Goal: Task Accomplishment & Management: Use online tool/utility

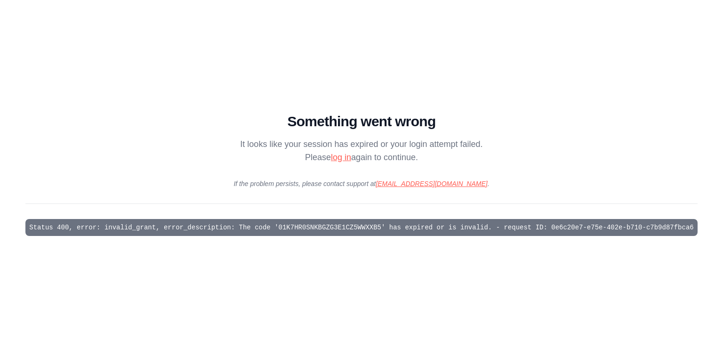
click at [338, 159] on link "log in" at bounding box center [341, 156] width 20 height 9
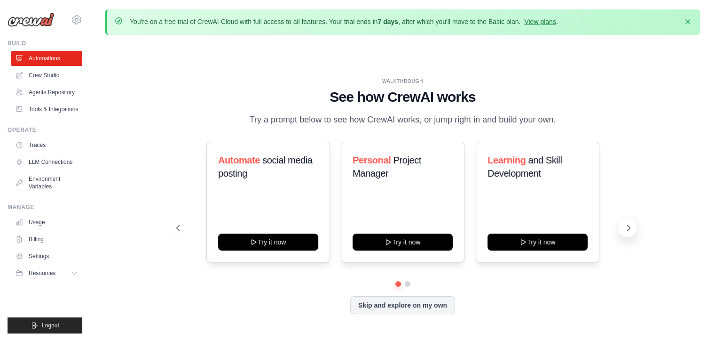
click at [629, 228] on icon at bounding box center [629, 228] width 3 height 6
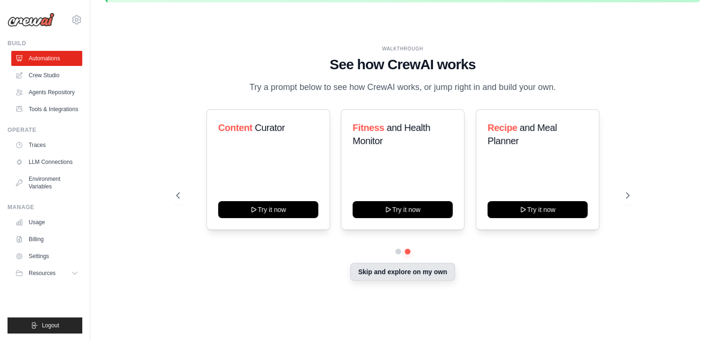
click at [392, 272] on button "Skip and explore on my own" at bounding box center [402, 271] width 105 height 18
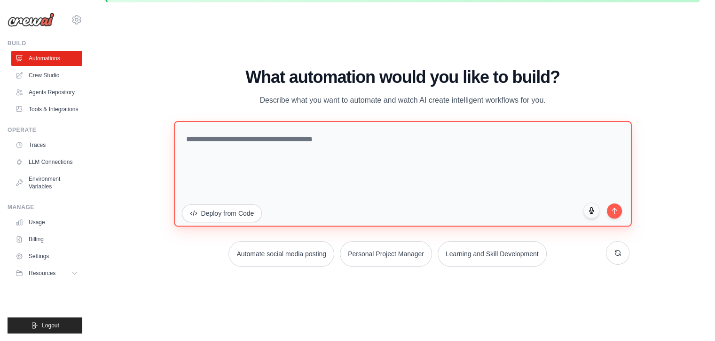
click at [276, 142] on textarea at bounding box center [403, 173] width 458 height 105
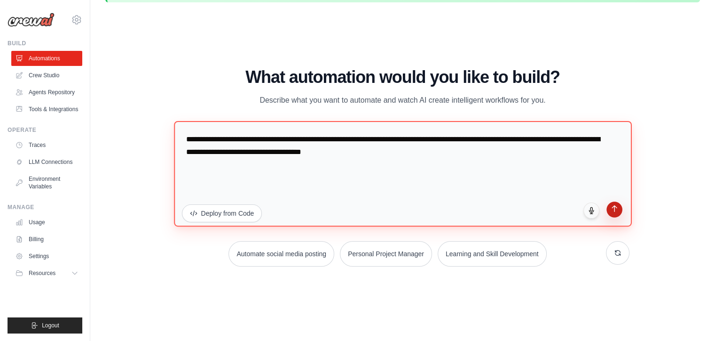
type textarea "**********"
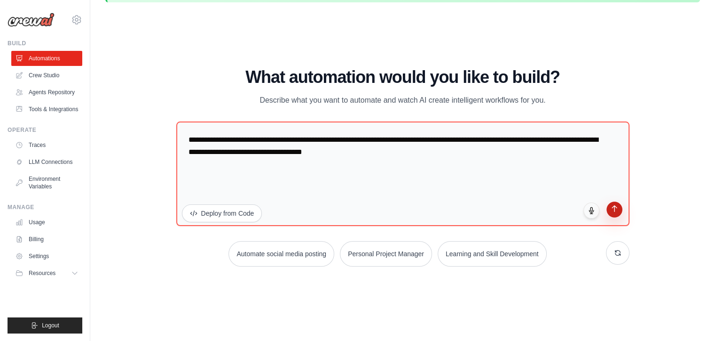
click at [613, 206] on icon "submit" at bounding box center [614, 209] width 5 height 6
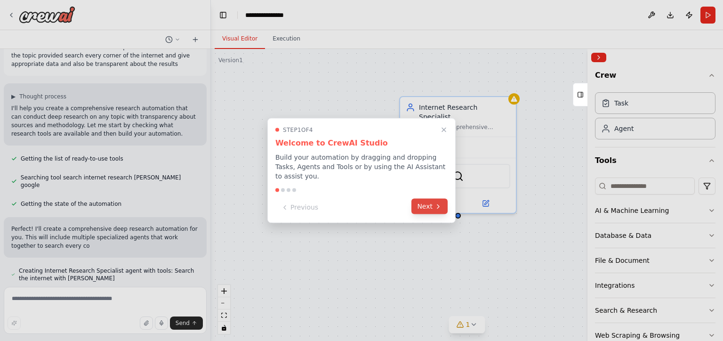
click at [423, 201] on button "Next" at bounding box center [429, 207] width 36 height 16
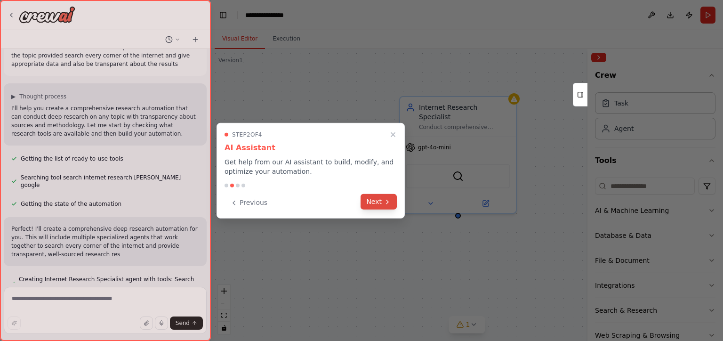
scroll to position [30, 0]
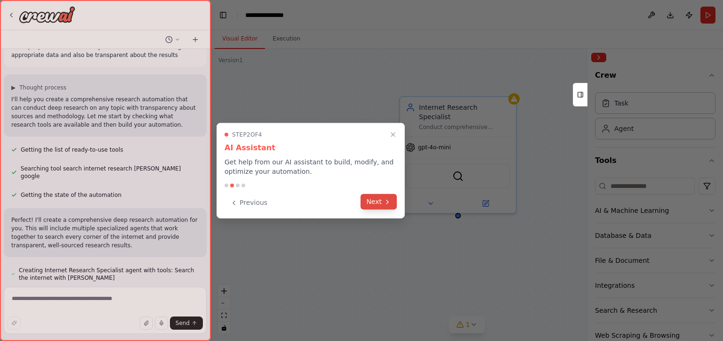
click at [380, 197] on button "Next" at bounding box center [378, 202] width 36 height 16
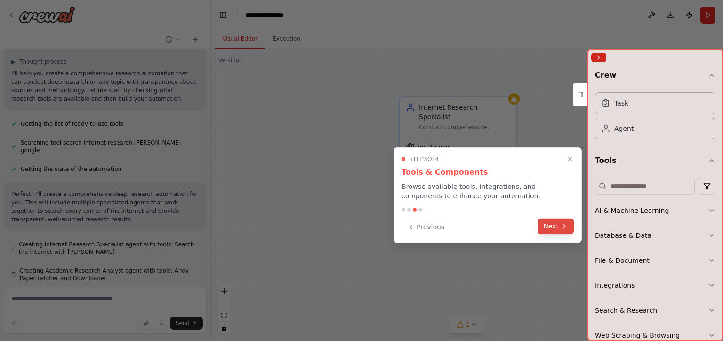
scroll to position [56, 0]
click at [549, 225] on button "Next" at bounding box center [555, 226] width 36 height 16
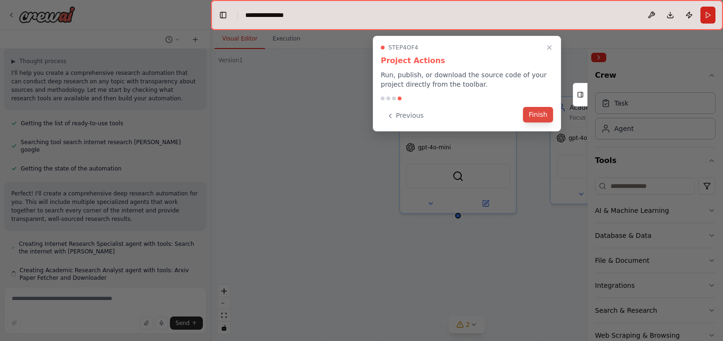
click at [545, 116] on button "Finish" at bounding box center [538, 115] width 30 height 16
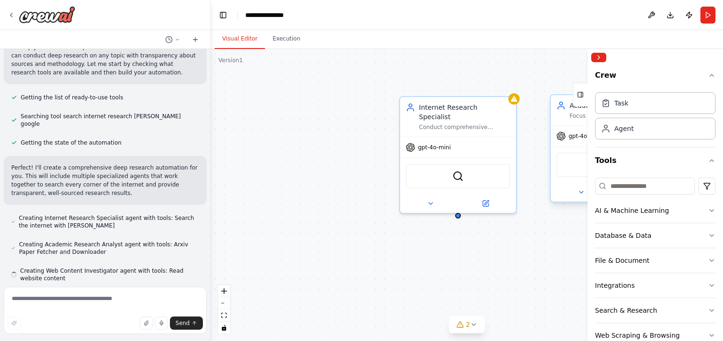
scroll to position [83, 0]
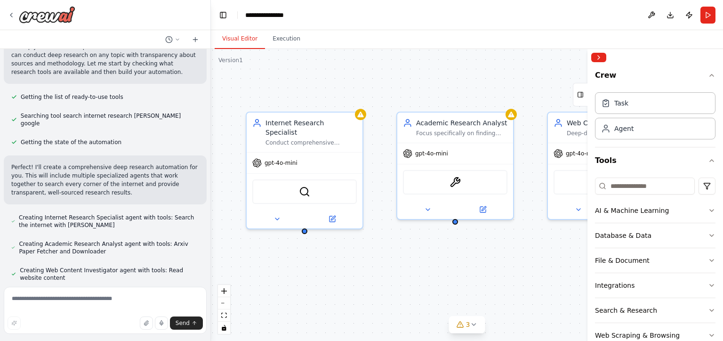
drag, startPoint x: 533, startPoint y: 142, endPoint x: 378, endPoint y: 158, distance: 155.1
click at [378, 158] on div "Internet Research Specialist Conduct comprehensive internet research on {resear…" at bounding box center [467, 195] width 512 height 292
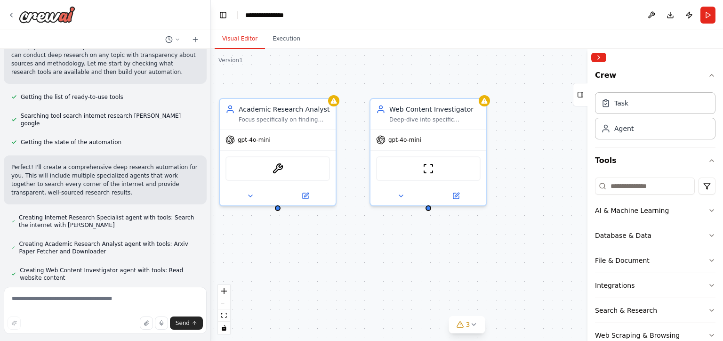
scroll to position [102, 0]
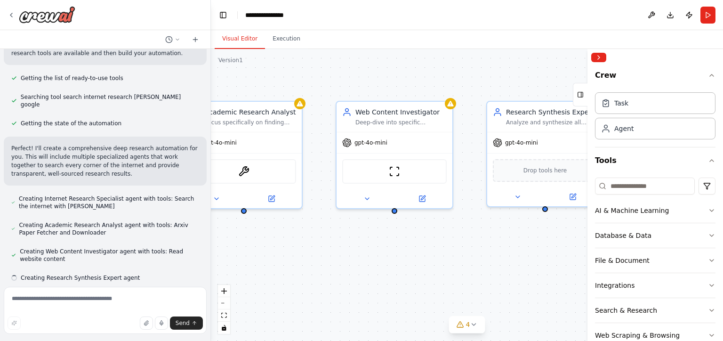
drag, startPoint x: 526, startPoint y: 263, endPoint x: 316, endPoint y: 253, distance: 210.5
click at [316, 253] on div "Internet Research Specialist Conduct comprehensive internet research on {resear…" at bounding box center [467, 195] width 512 height 292
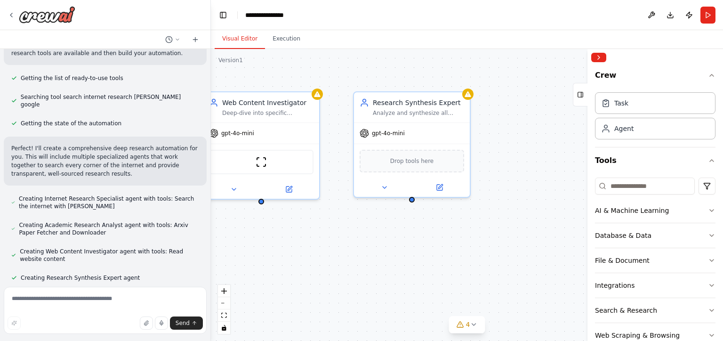
drag, startPoint x: 459, startPoint y: 254, endPoint x: 323, endPoint y: 245, distance: 135.8
click at [323, 245] on div "Internet Research Specialist Conduct comprehensive internet research on {resear…" at bounding box center [467, 195] width 512 height 292
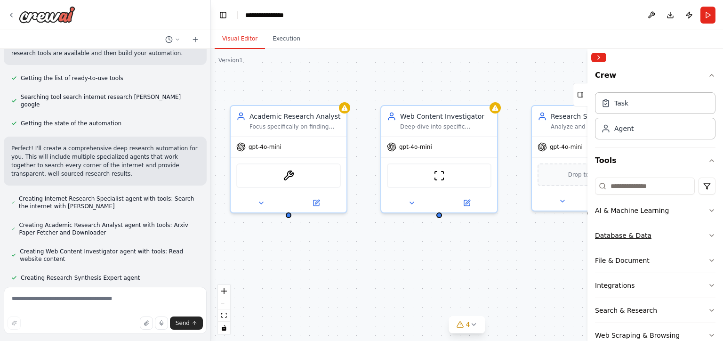
drag, startPoint x: 471, startPoint y: 233, endPoint x: 655, endPoint y: 246, distance: 184.0
click at [655, 246] on div "i want an automation which can do deep research for me about the topic provided…" at bounding box center [361, 170] width 723 height 341
click at [307, 172] on div "ArxivPaperTool" at bounding box center [291, 173] width 104 height 24
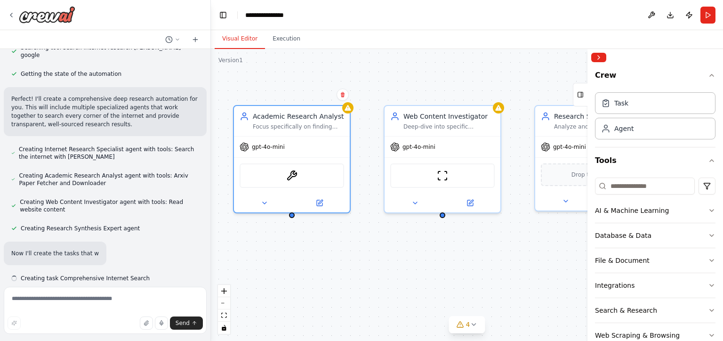
click at [349, 255] on div "Internet Research Specialist Conduct comprehensive internet research on {resear…" at bounding box center [467, 195] width 512 height 292
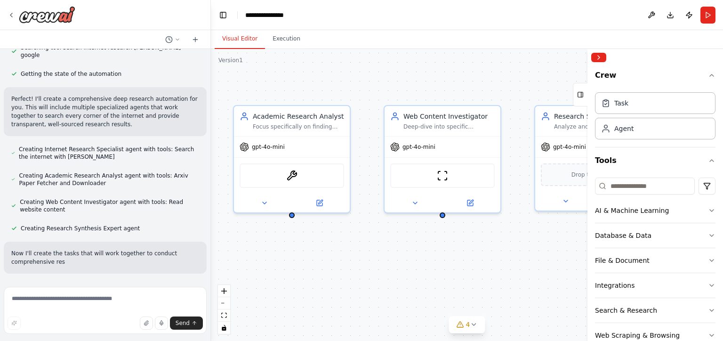
scroll to position [160, 0]
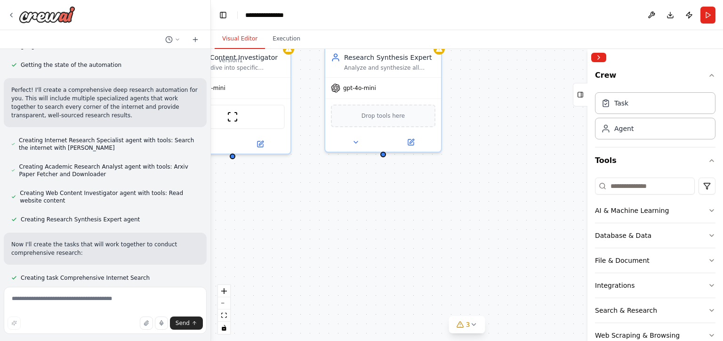
drag, startPoint x: 366, startPoint y: 266, endPoint x: 147, endPoint y: 206, distance: 226.4
click at [147, 206] on div "i want an automation which can do deep research for me about the topic provided…" at bounding box center [361, 170] width 723 height 341
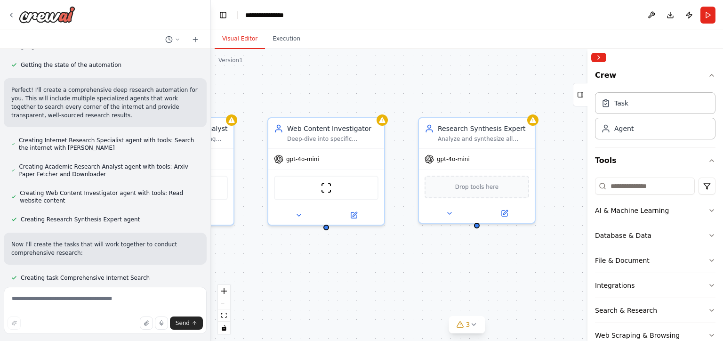
drag, startPoint x: 416, startPoint y: 193, endPoint x: 558, endPoint y: 267, distance: 160.3
click at [558, 267] on div ".deletable-edge-delete-btn { width: 20px; height: 20px; border: 0px solid #ffff…" at bounding box center [467, 195] width 512 height 292
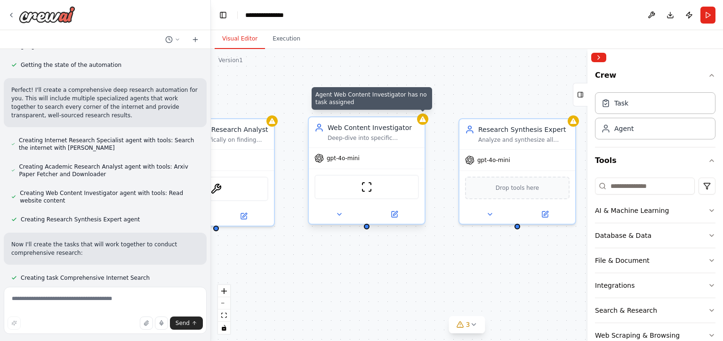
click at [423, 120] on icon at bounding box center [422, 119] width 6 height 6
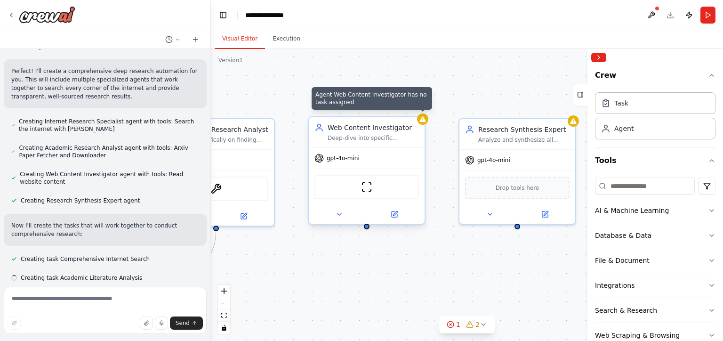
click at [417, 264] on div ".deletable-edge-delete-btn { width: 20px; height: 20px; border: 0px solid #ffff…" at bounding box center [467, 195] width 512 height 292
click at [636, 217] on button "AI & Machine Learning" at bounding box center [655, 210] width 120 height 24
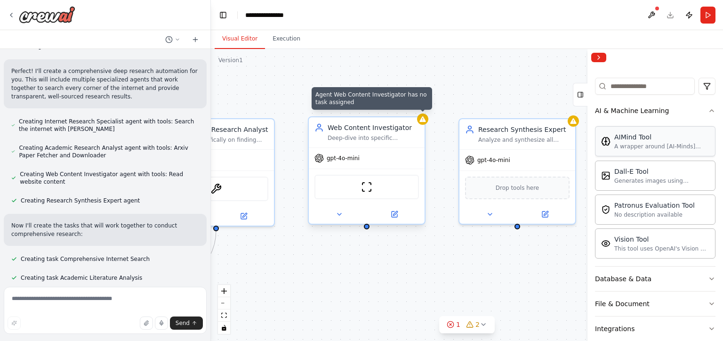
scroll to position [101, 0]
click at [652, 285] on button "Database & Data" at bounding box center [655, 277] width 120 height 24
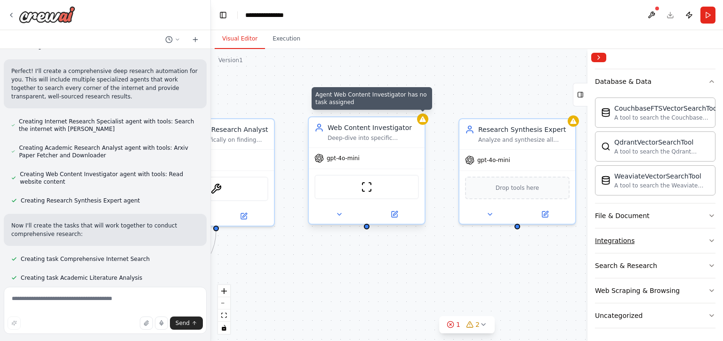
scroll to position [198, 0]
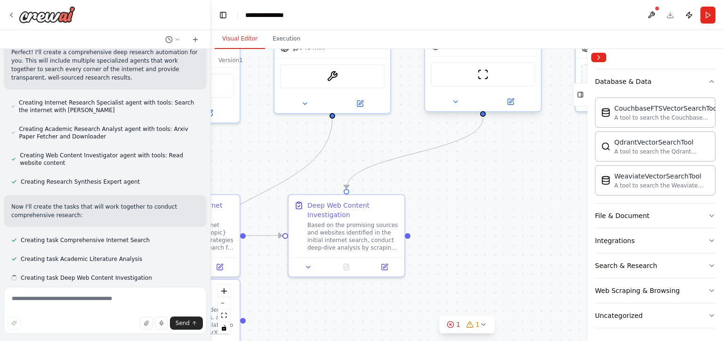
drag, startPoint x: 444, startPoint y: 273, endPoint x: 560, endPoint y: 160, distance: 162.0
click at [560, 160] on div ".deletable-edge-delete-btn { width: 20px; height: 20px; border: 0px solid #ffff…" at bounding box center [467, 195] width 512 height 292
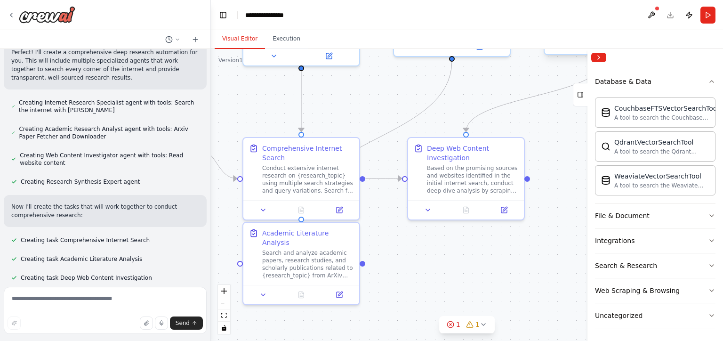
drag, startPoint x: 453, startPoint y: 223, endPoint x: 572, endPoint y: 167, distance: 132.1
click at [572, 167] on div ".deletable-edge-delete-btn { width: 20px; height: 20px; border: 0px solid #ffff…" at bounding box center [467, 195] width 512 height 292
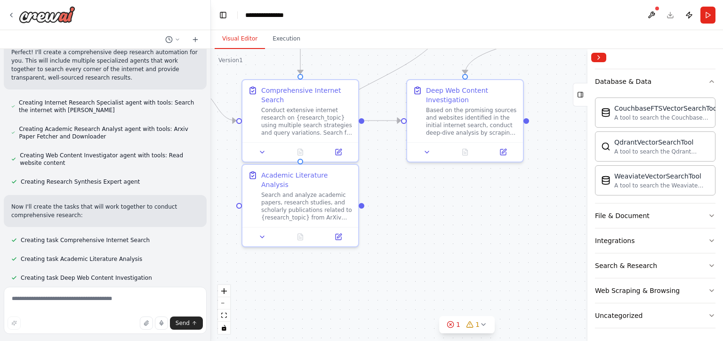
drag, startPoint x: 413, startPoint y: 256, endPoint x: 412, endPoint y: 198, distance: 57.9
click at [412, 198] on div ".deletable-edge-delete-btn { width: 20px; height: 20px; border: 0px solid #ffff…" at bounding box center [467, 195] width 512 height 292
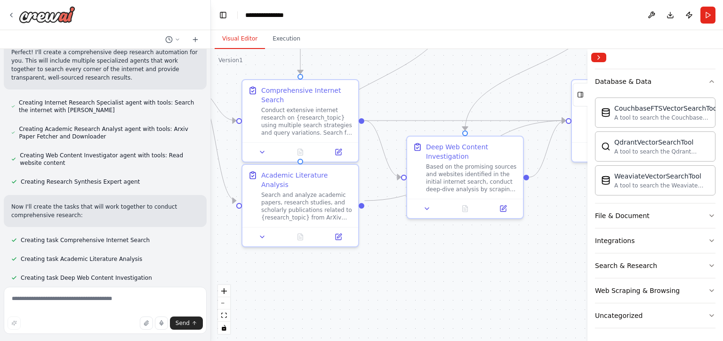
scroll to position [235, 0]
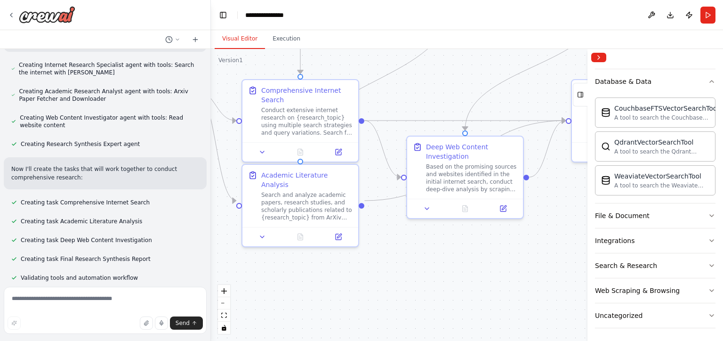
drag, startPoint x: 423, startPoint y: 245, endPoint x: 440, endPoint y: 228, distance: 23.6
click at [440, 228] on div ".deletable-edge-delete-btn { width: 20px; height: 20px; border: 0px solid #ffff…" at bounding box center [467, 195] width 512 height 292
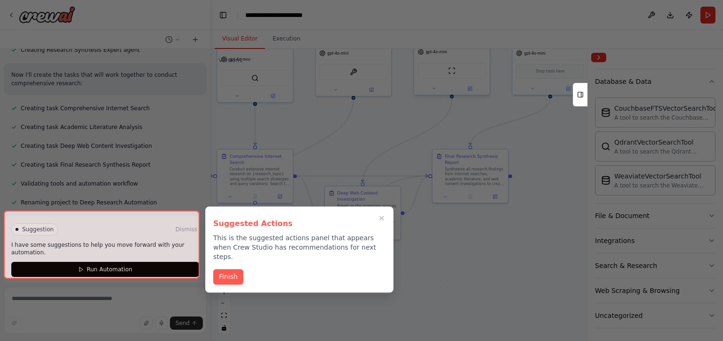
scroll to position [330, 0]
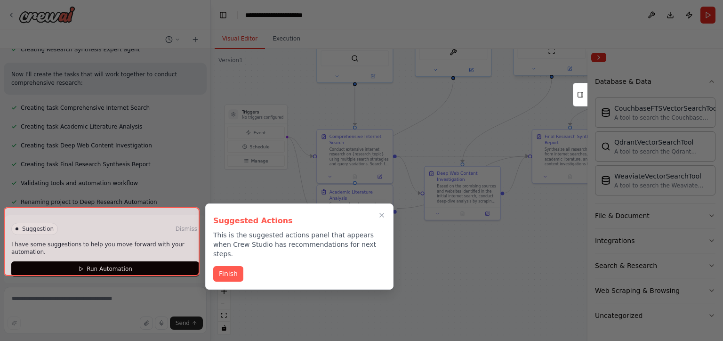
drag, startPoint x: 339, startPoint y: 256, endPoint x: 334, endPoint y: 265, distance: 10.3
click at [334, 265] on div "i want an automation which can do deep research for me about the topic provided…" at bounding box center [361, 170] width 723 height 341
click at [221, 265] on button "Finish" at bounding box center [228, 273] width 30 height 16
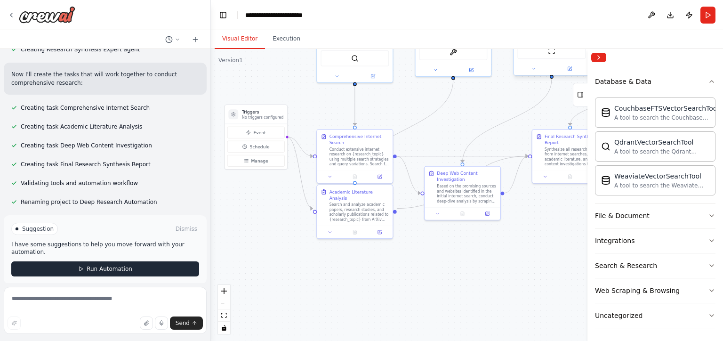
click at [111, 265] on span "Run Automation" at bounding box center [110, 269] width 46 height 8
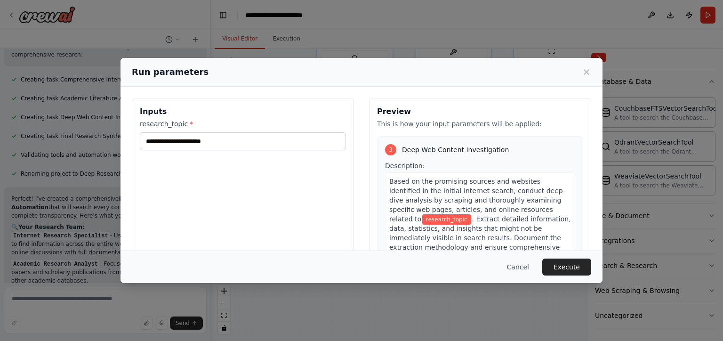
scroll to position [442, 0]
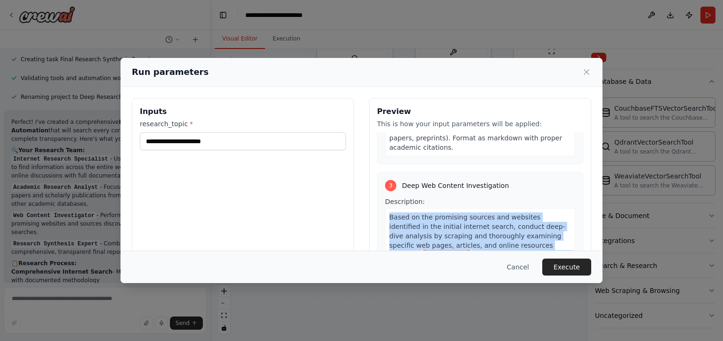
drag, startPoint x: 385, startPoint y: 180, endPoint x: 533, endPoint y: 246, distance: 162.6
click at [533, 246] on div "Based on the promising sources and websites identified in the initial internet …" at bounding box center [480, 254] width 190 height 93
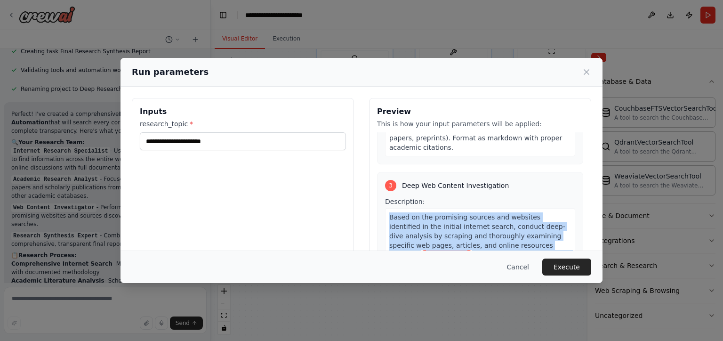
scroll to position [0, 0]
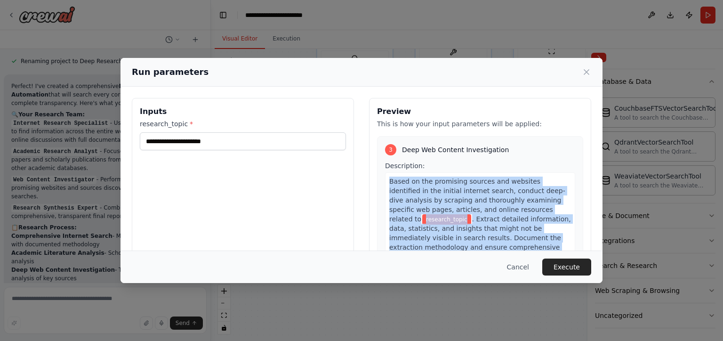
copy div "Based on the promising sources and websites identified in the initial internet …"
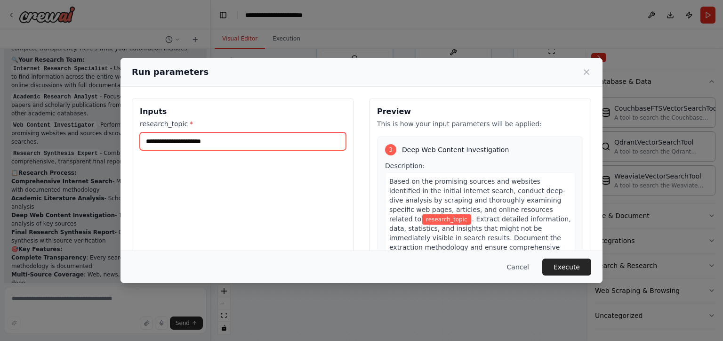
click at [187, 145] on input "research_topic *" at bounding box center [243, 141] width 206 height 18
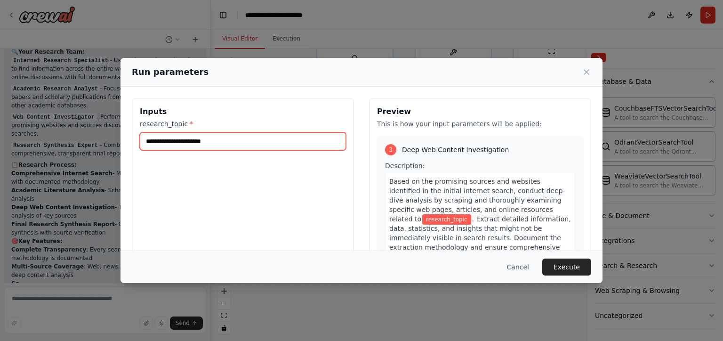
scroll to position [542, 0]
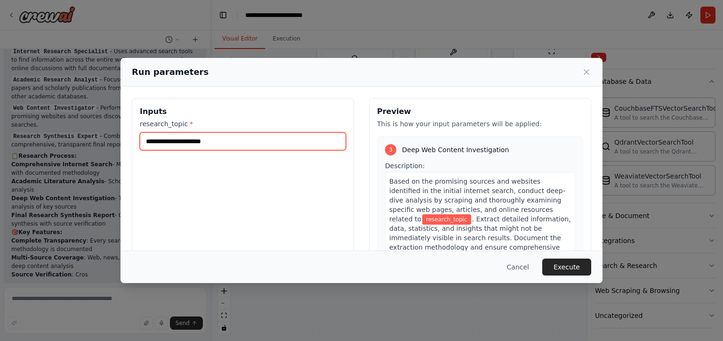
paste input "**********"
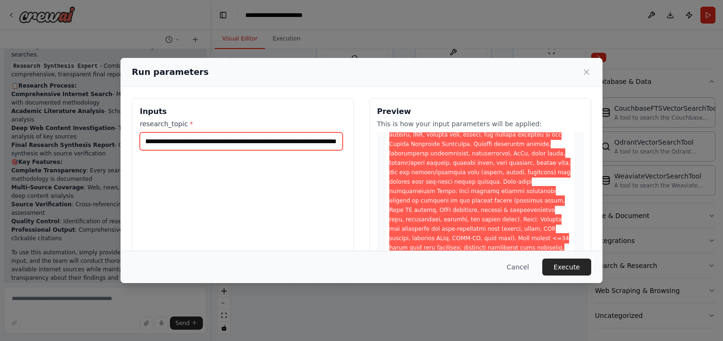
scroll to position [71, 0]
type input "**********"
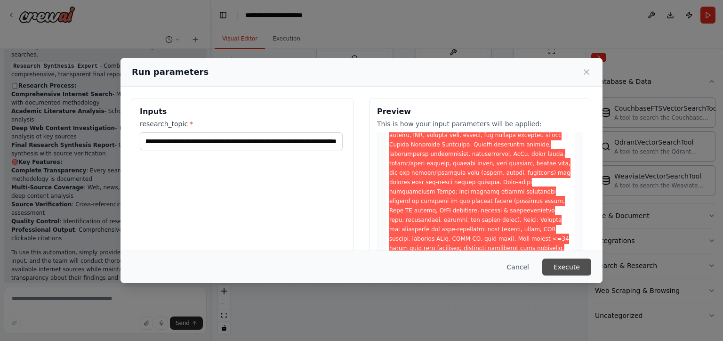
scroll to position [0, 0]
click at [576, 271] on button "Execute" at bounding box center [566, 266] width 49 height 17
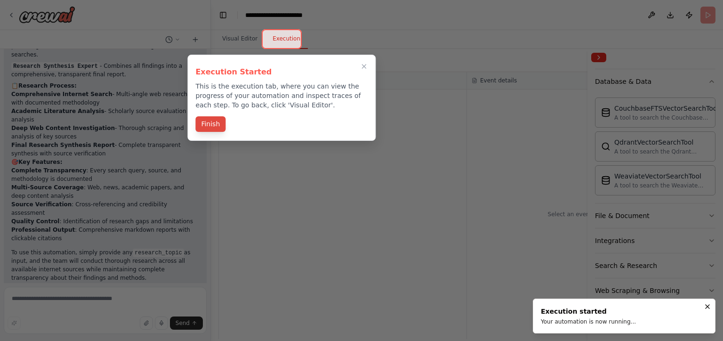
click at [220, 124] on button "Finish" at bounding box center [210, 124] width 30 height 16
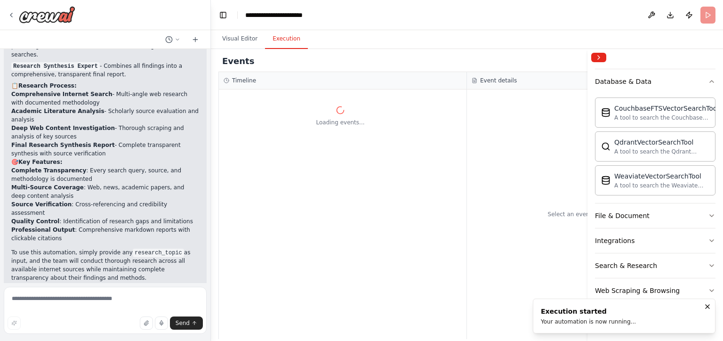
click at [289, 39] on button "Execution" at bounding box center [286, 39] width 43 height 20
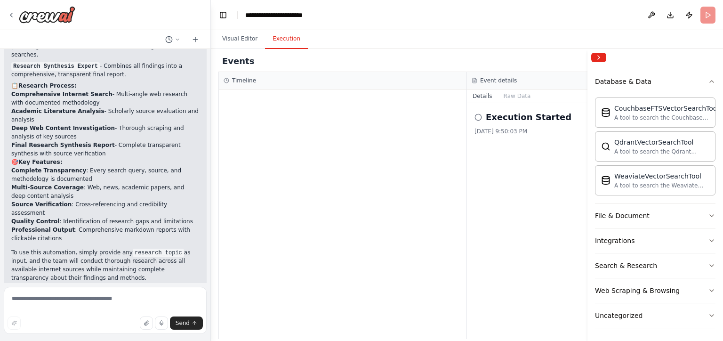
click at [478, 118] on icon at bounding box center [478, 117] width 8 height 8
click at [506, 122] on h2 "Execution Started" at bounding box center [528, 117] width 86 height 13
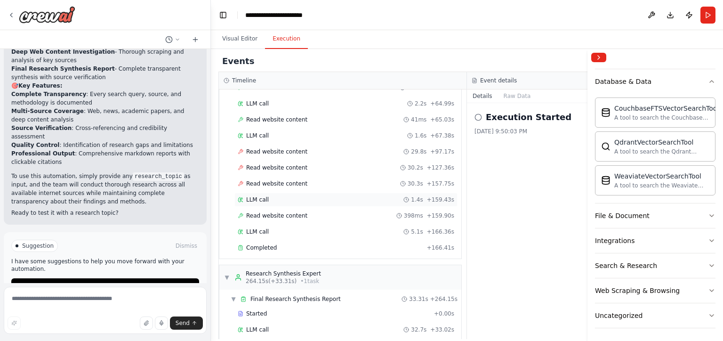
scroll to position [749, 0]
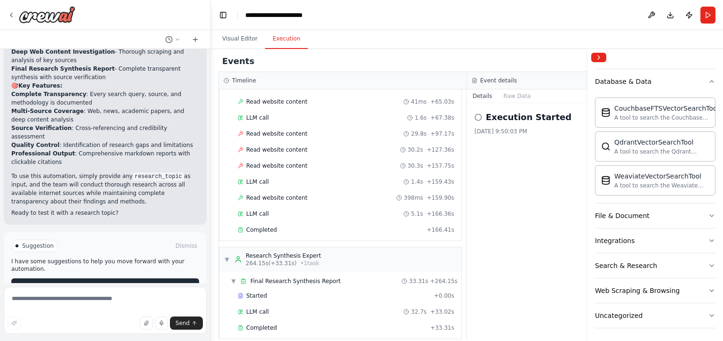
click at [143, 278] on button "Improve automation" at bounding box center [105, 285] width 188 height 15
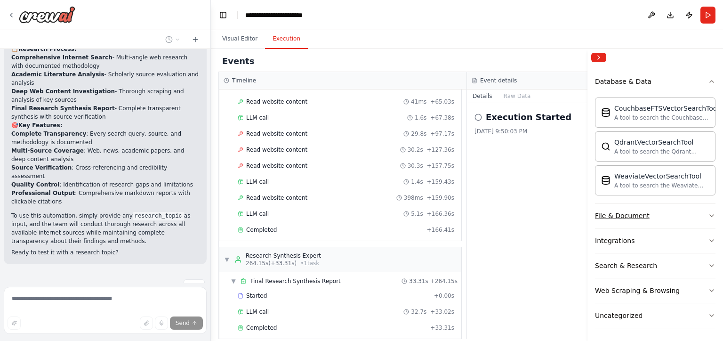
click at [645, 216] on button "File & Document" at bounding box center [655, 215] width 120 height 24
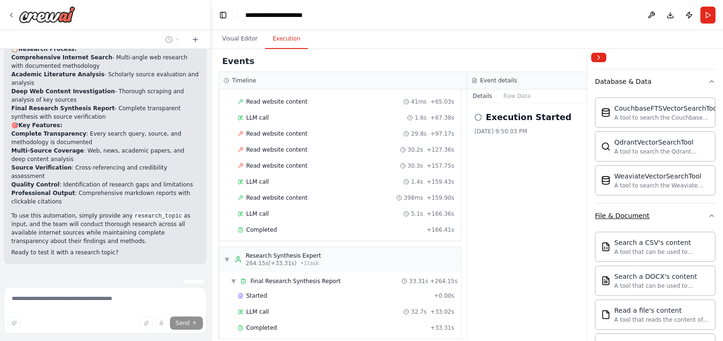
click at [664, 215] on button "File & Document" at bounding box center [655, 215] width 120 height 24
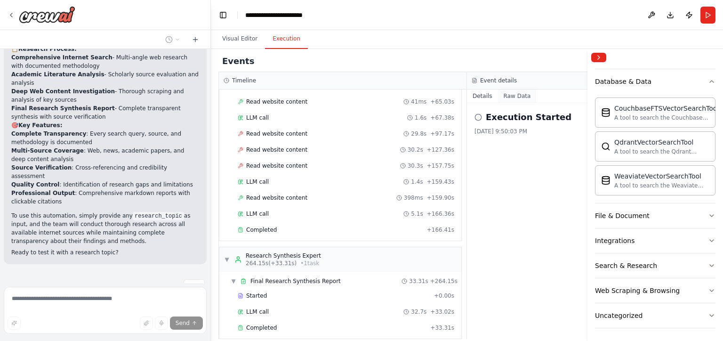
click at [506, 96] on button "Raw Data" at bounding box center [517, 95] width 39 height 13
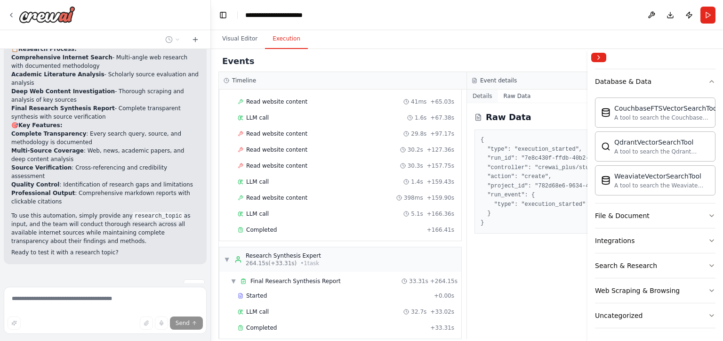
click at [485, 97] on button "Details" at bounding box center [482, 95] width 31 height 13
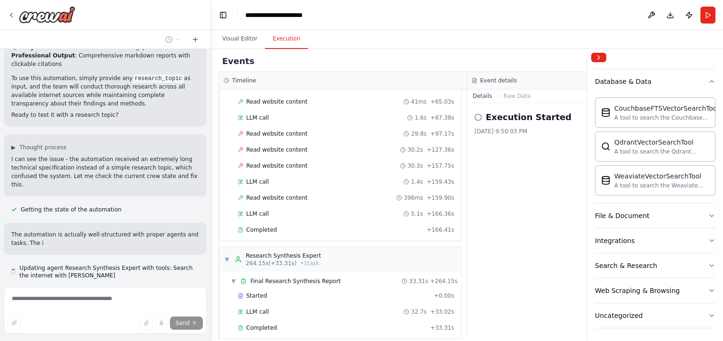
scroll to position [795, 0]
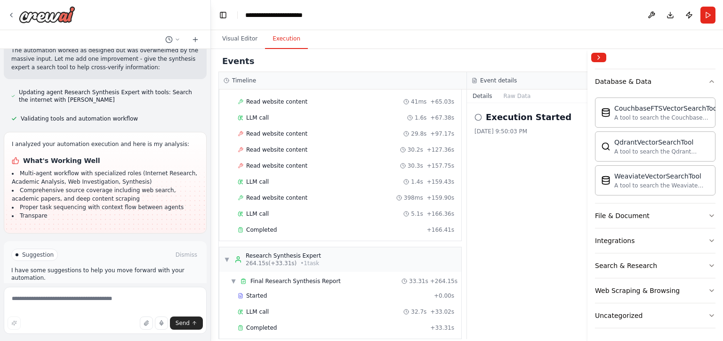
click at [104, 287] on button "Run Automation" at bounding box center [105, 294] width 188 height 15
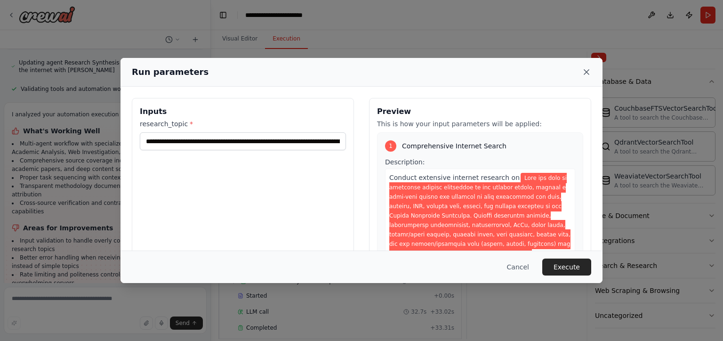
scroll to position [1033, 0]
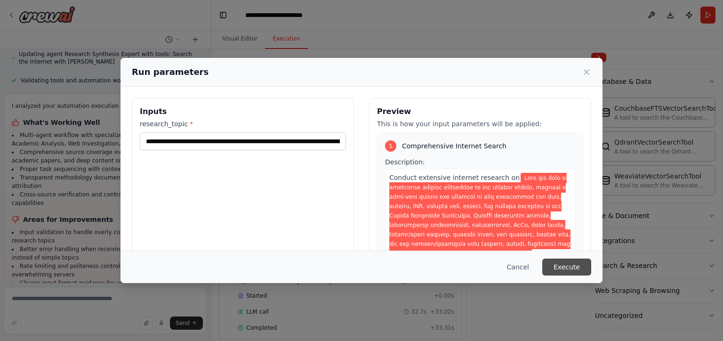
click at [574, 264] on button "Execute" at bounding box center [566, 266] width 49 height 17
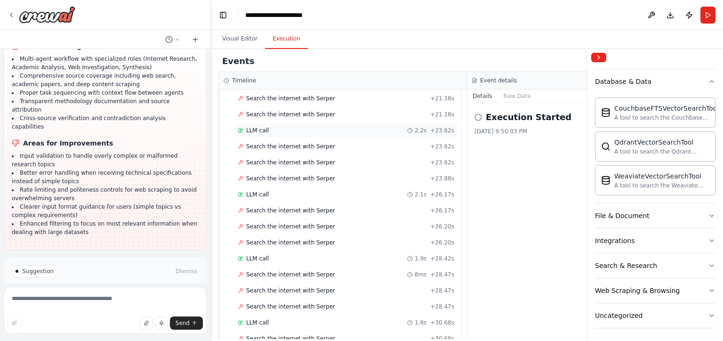
scroll to position [1601, 0]
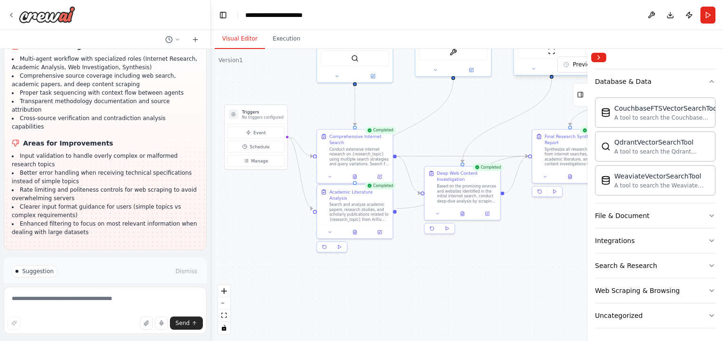
click at [242, 41] on button "Visual Editor" at bounding box center [240, 39] width 50 height 20
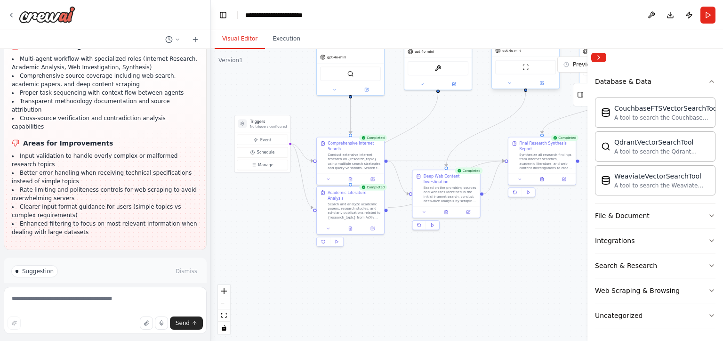
drag, startPoint x: 268, startPoint y: 228, endPoint x: 234, endPoint y: 155, distance: 80.4
click at [234, 155] on div ".deletable-edge-delete-btn { width: 20px; height: 20px; border: 0px solid #ffff…" at bounding box center [467, 195] width 512 height 292
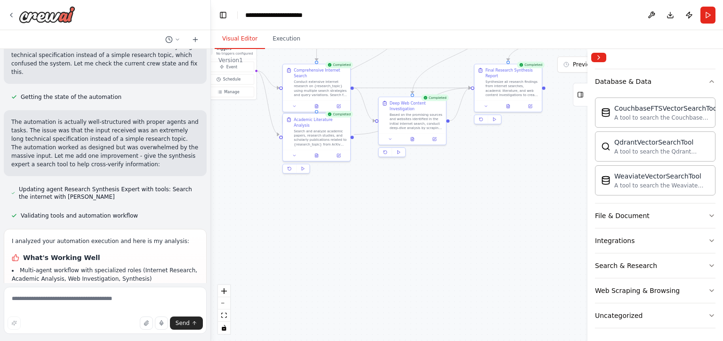
scroll to position [1110, 0]
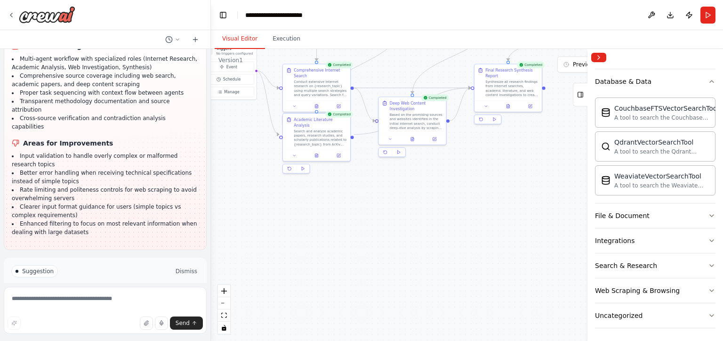
click at [174, 266] on button "Dismiss" at bounding box center [186, 270] width 25 height 9
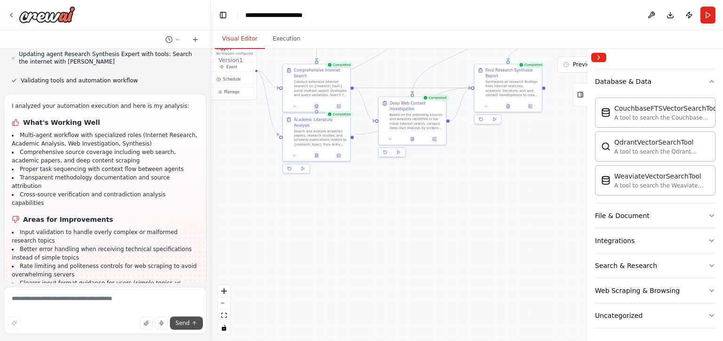
click at [184, 317] on button "Send" at bounding box center [186, 322] width 33 height 13
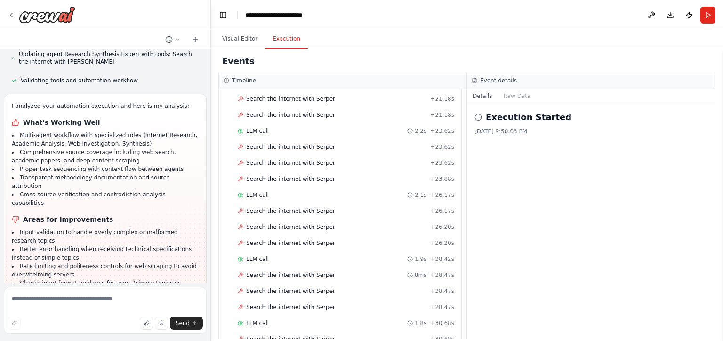
click at [273, 47] on button "Execution" at bounding box center [286, 39] width 43 height 20
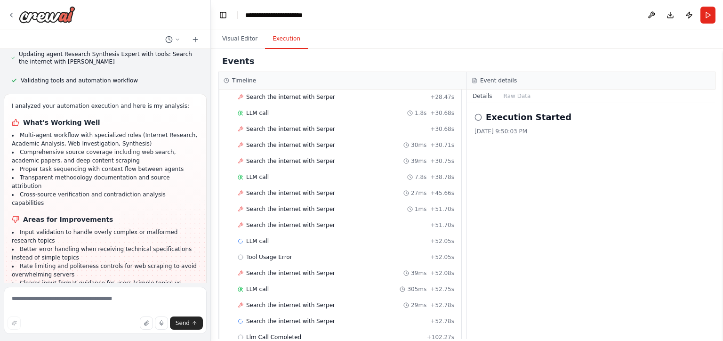
scroll to position [1823, 0]
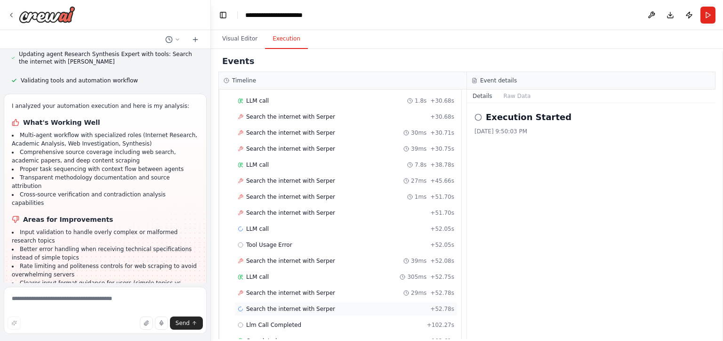
click at [252, 305] on span "Search the internet with Serper" at bounding box center [290, 309] width 89 height 8
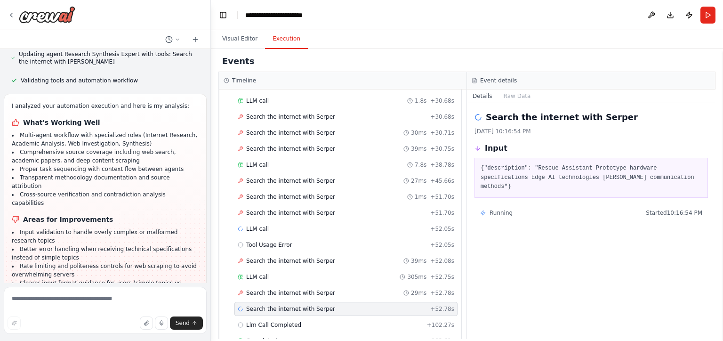
click at [344, 302] on div "Search the internet with Serper + 52.78s" at bounding box center [345, 309] width 223 height 14
click at [316, 321] on div "Llm Call Completed + 102.27s" at bounding box center [346, 325] width 216 height 8
